Goal: Information Seeking & Learning: Understand process/instructions

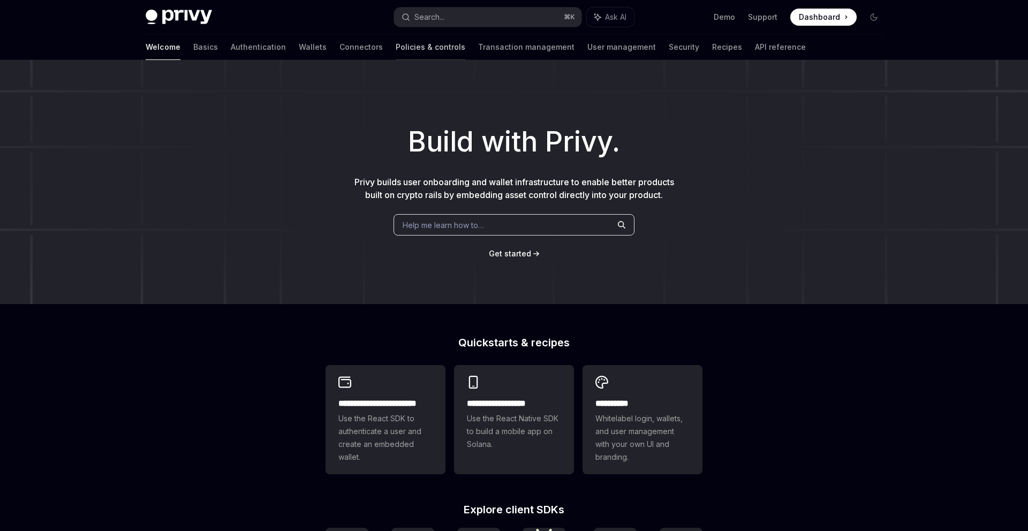
click at [396, 44] on link "Policies & controls" at bounding box center [431, 47] width 70 height 26
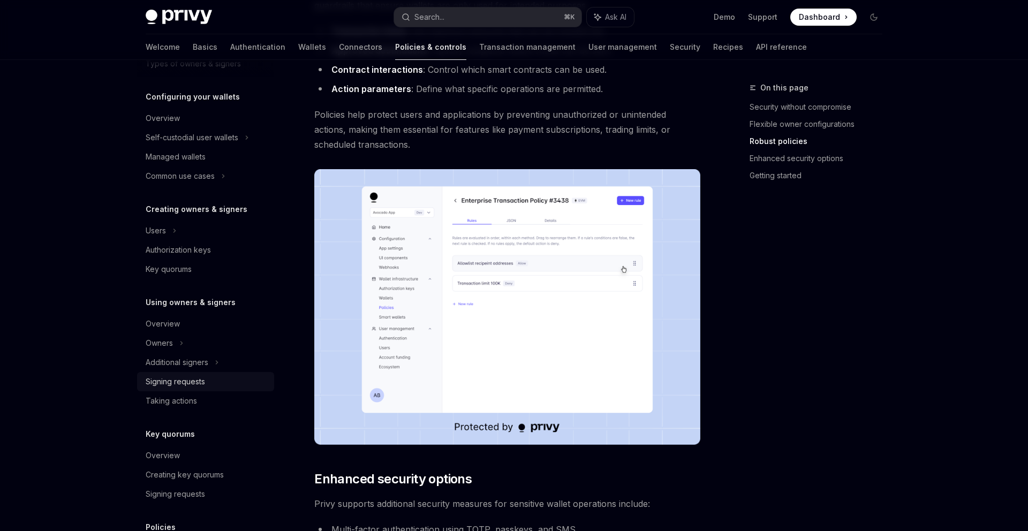
scroll to position [223, 0]
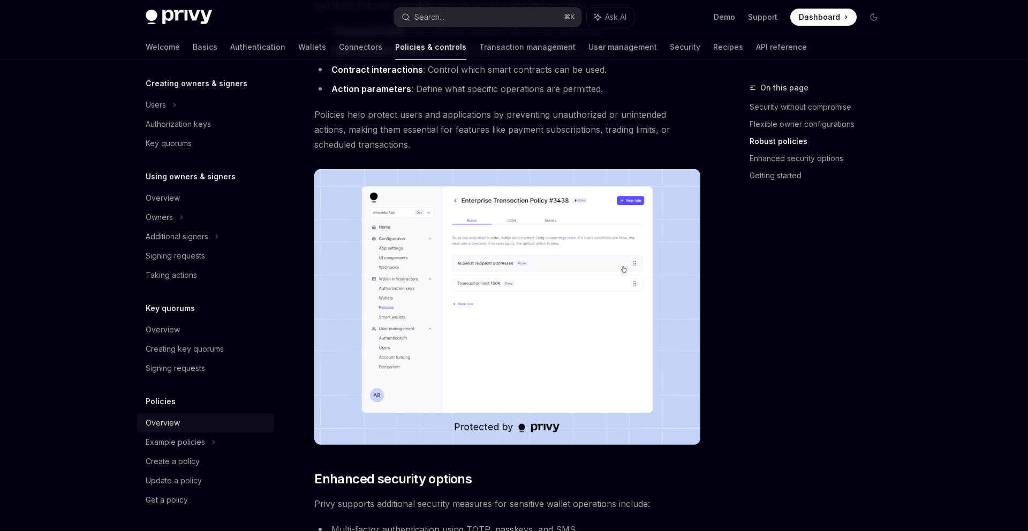
click at [198, 422] on div "Overview" at bounding box center [207, 423] width 122 height 13
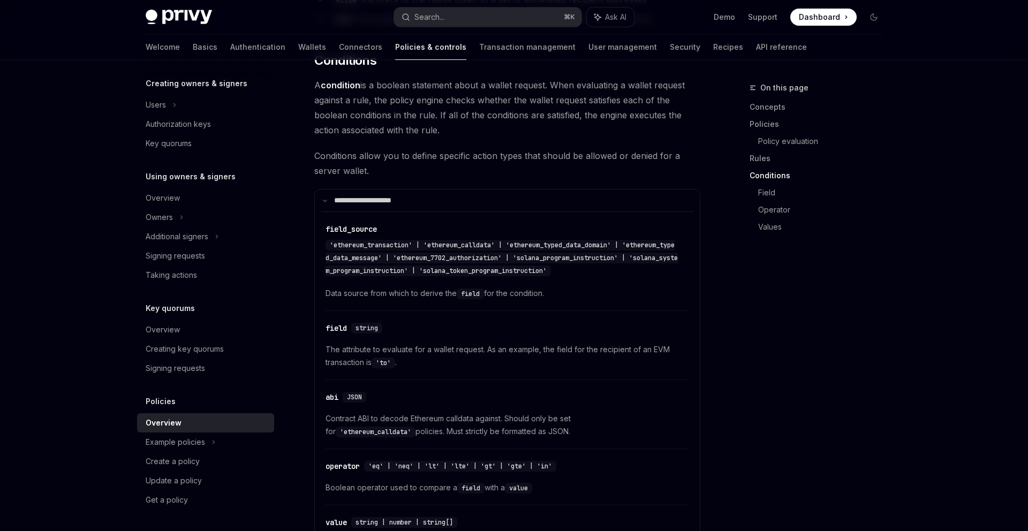
scroll to position [2133, 0]
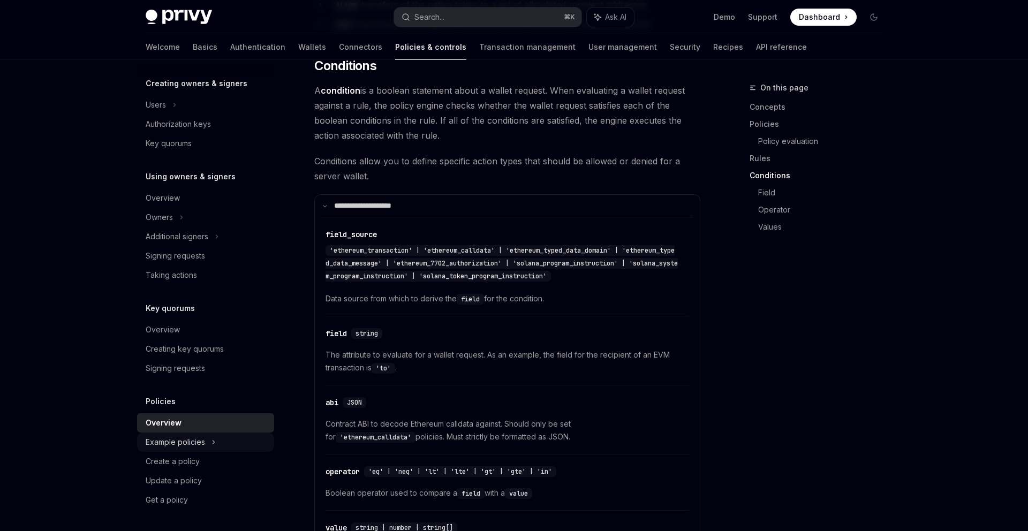
click at [173, 439] on div "Example policies" at bounding box center [175, 442] width 59 height 13
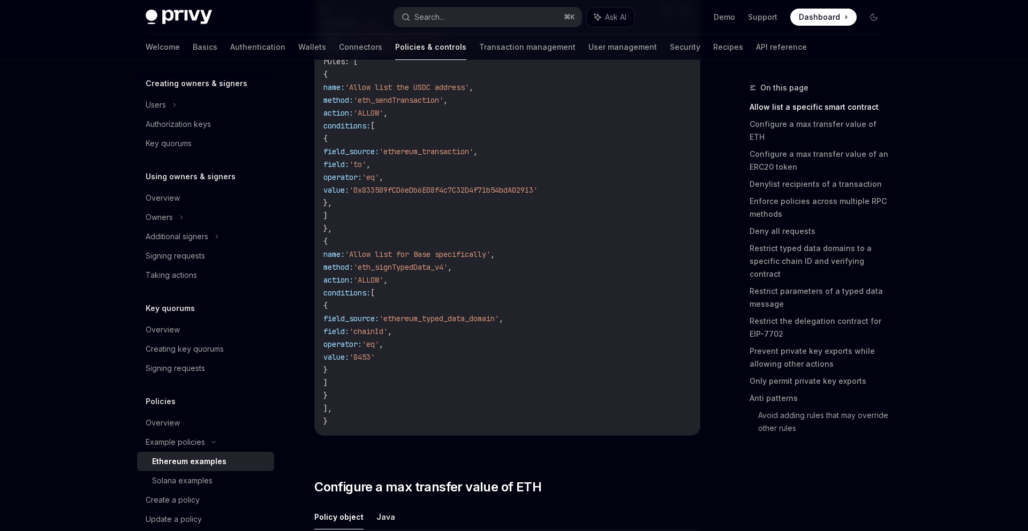
scroll to position [225, 0]
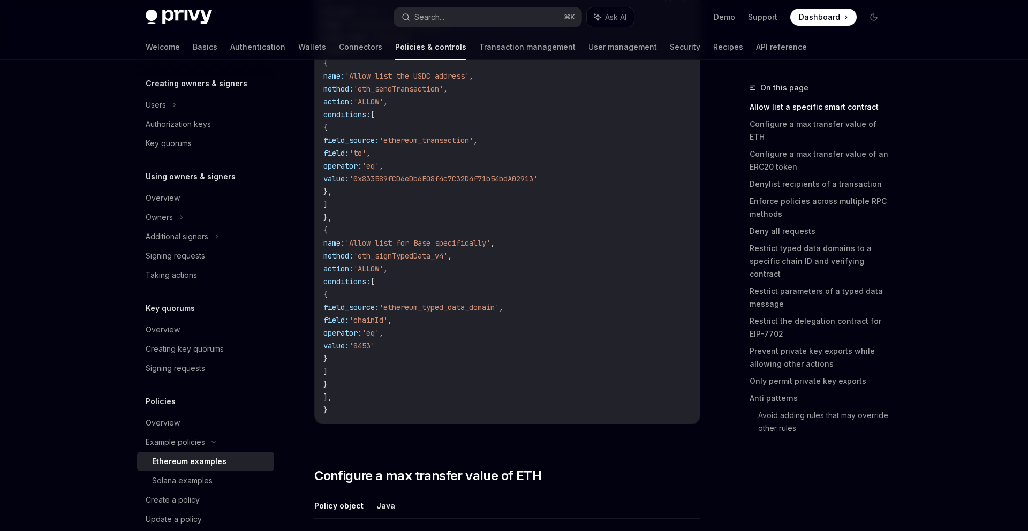
click at [448, 254] on span "'eth_signTypedData_v4'" at bounding box center [400, 256] width 94 height 10
click at [448, 252] on span "'eth_signTypedData_v4'" at bounding box center [400, 256] width 94 height 10
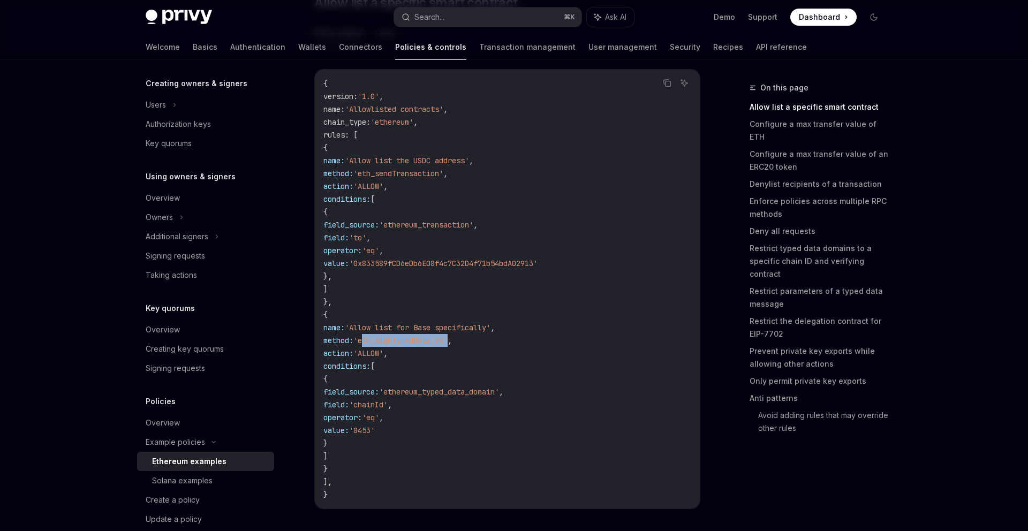
scroll to position [131, 0]
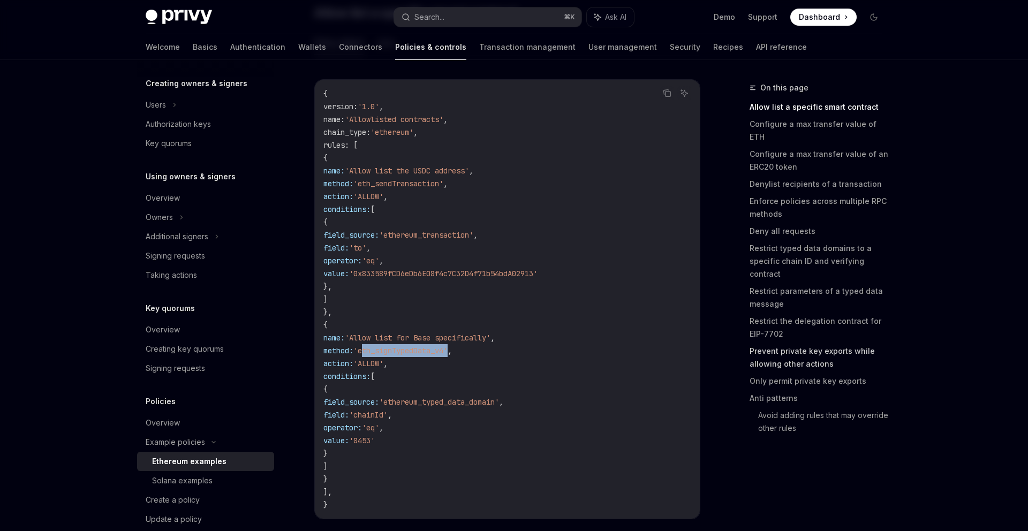
click at [787, 343] on link "Prevent private key exports while allowing other actions" at bounding box center [820, 358] width 141 height 30
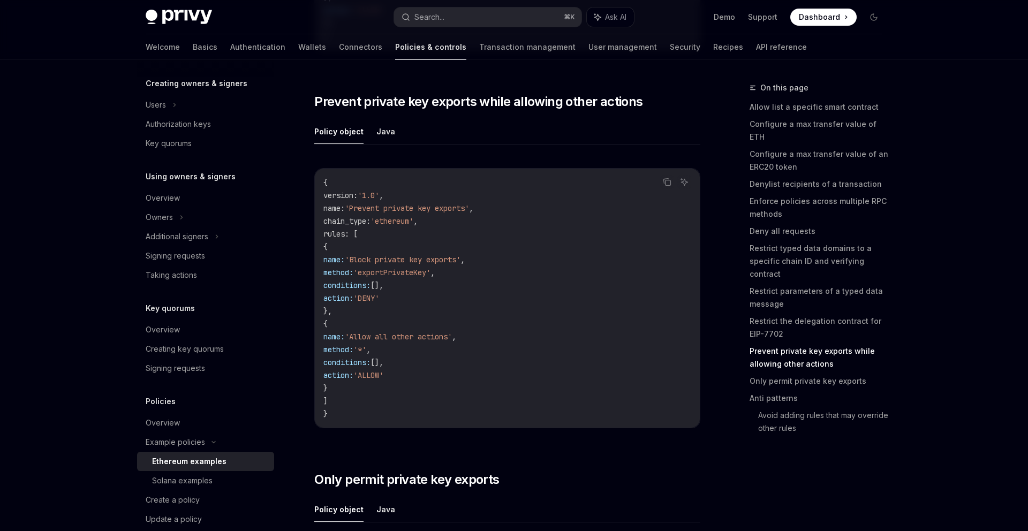
scroll to position [4804, 0]
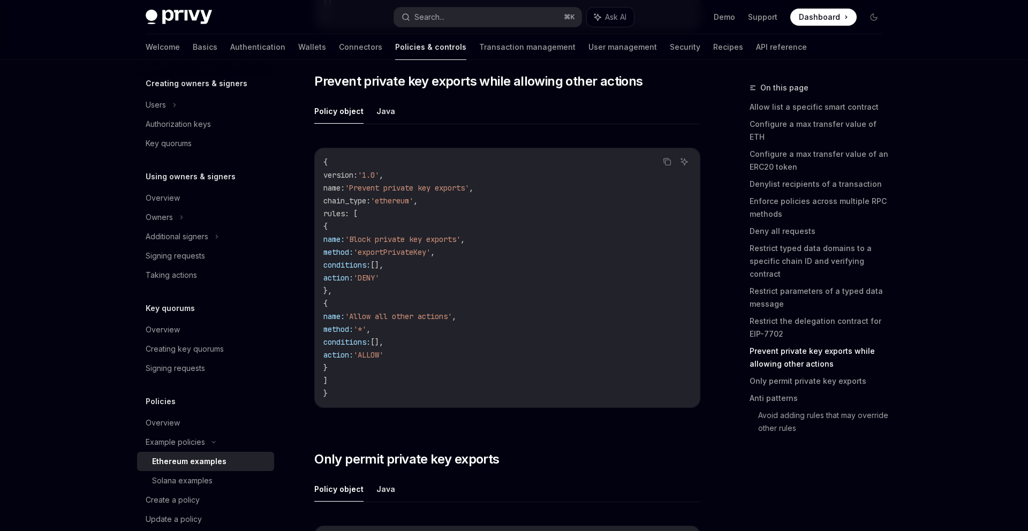
type textarea "*"
